Goal: Transaction & Acquisition: Purchase product/service

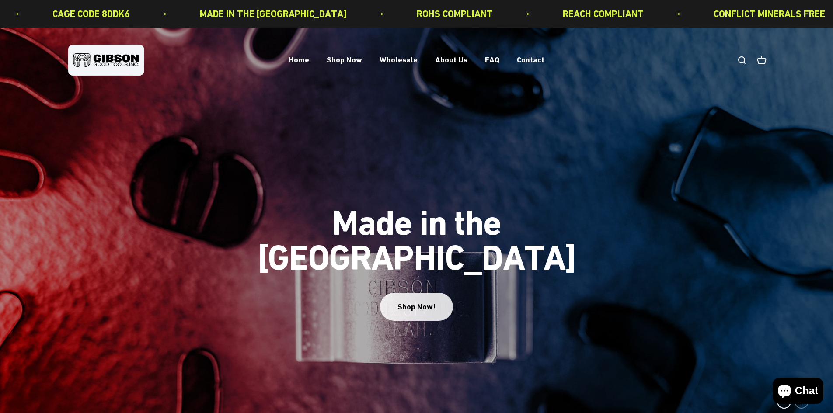
click at [422, 301] on div "Shop Now!" at bounding box center [416, 307] width 38 height 13
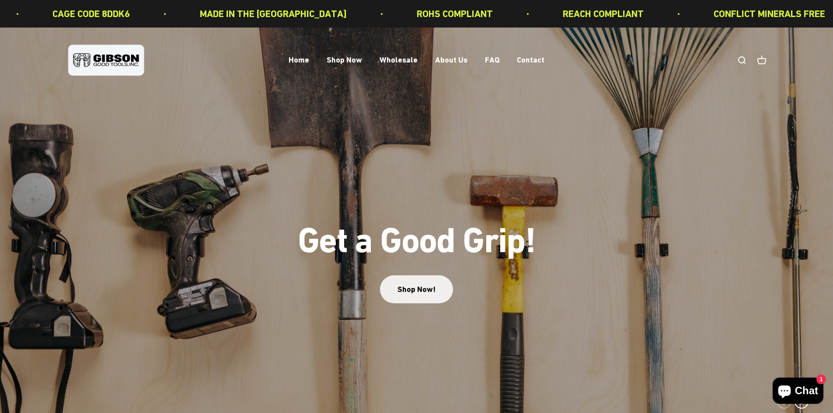
click at [415, 292] on link "Shop Now!" at bounding box center [416, 289] width 73 height 28
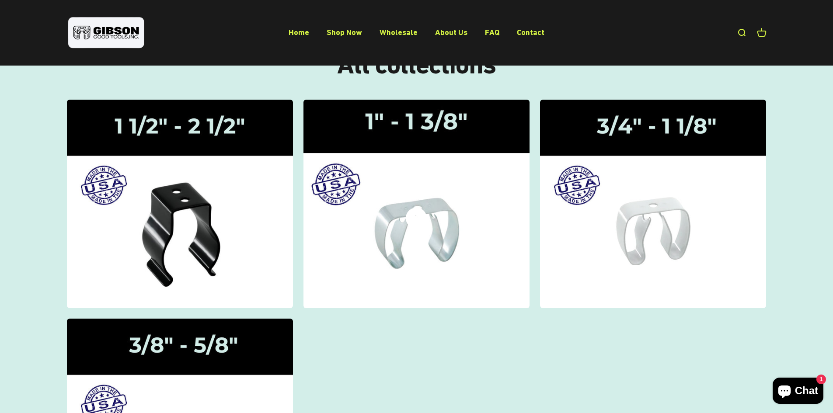
scroll to position [87, 0]
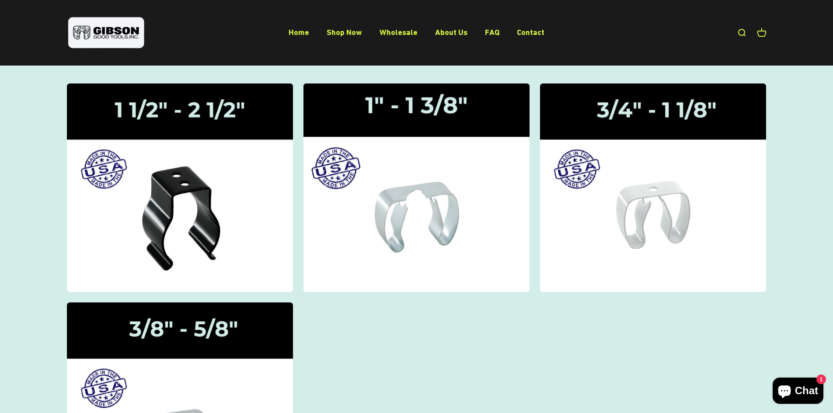
click at [433, 226] on img at bounding box center [416, 187] width 240 height 221
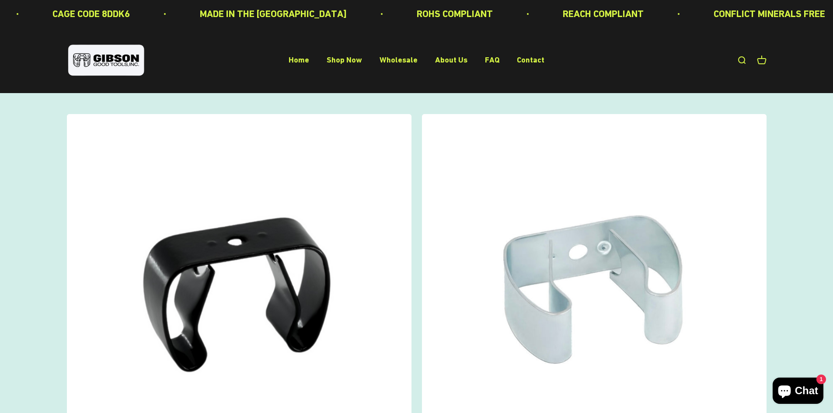
click at [436, 228] on img at bounding box center [594, 286] width 345 height 345
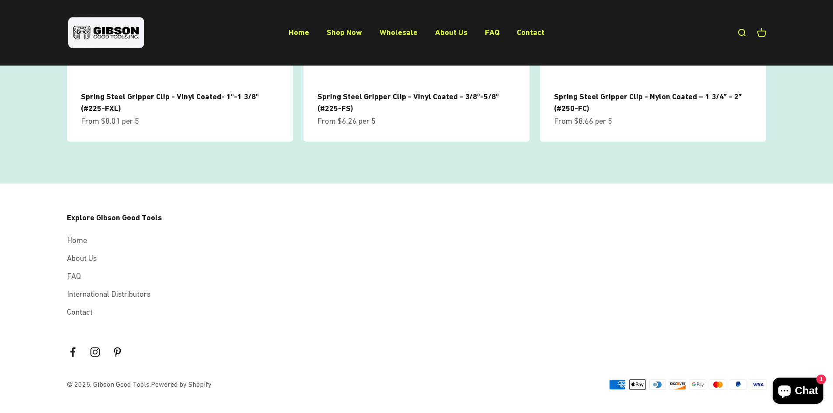
scroll to position [1098, 0]
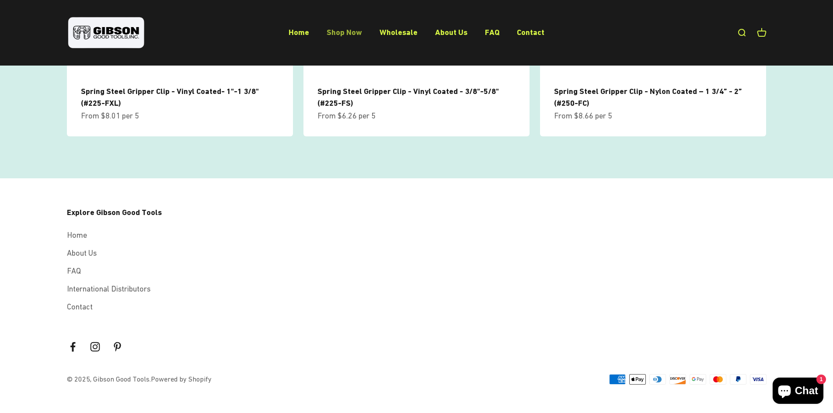
click at [350, 31] on link "Shop Now" at bounding box center [344, 32] width 35 height 9
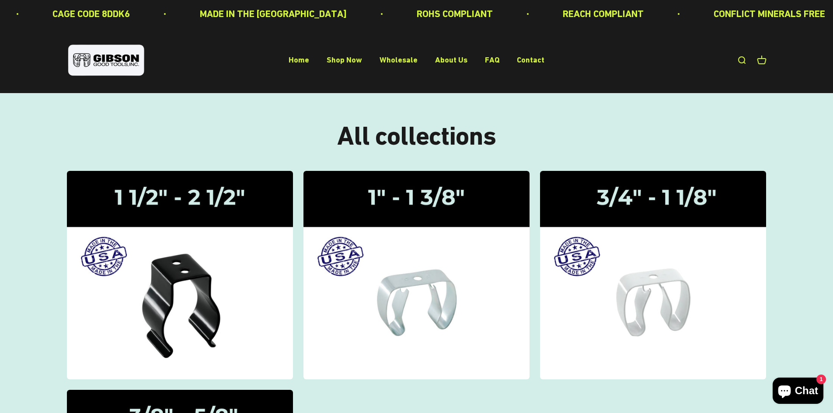
click at [740, 58] on link "Open search" at bounding box center [742, 61] width 10 height 10
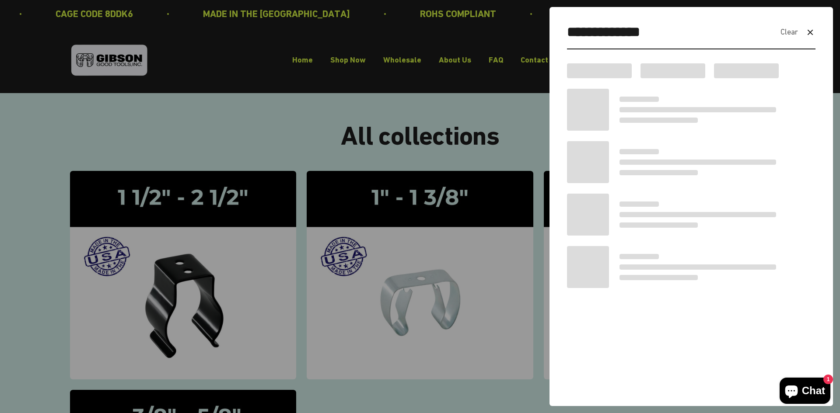
type input "**********"
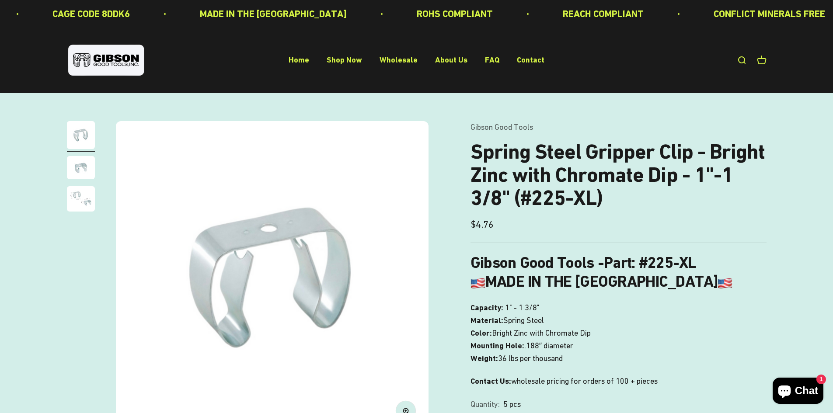
scroll to position [1098, 0]
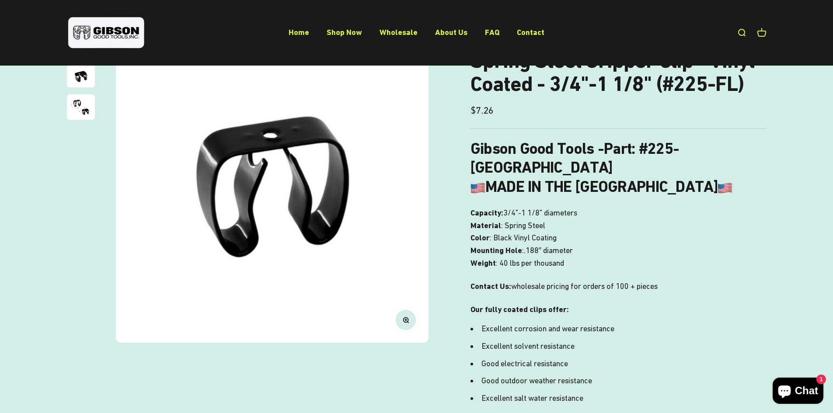
scroll to position [131, 0]
